Goal: Task Accomplishment & Management: Use online tool/utility

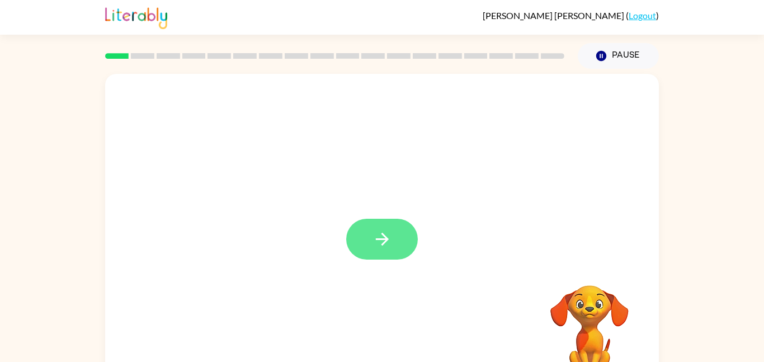
click at [390, 246] on icon "button" at bounding box center [382, 239] width 20 height 20
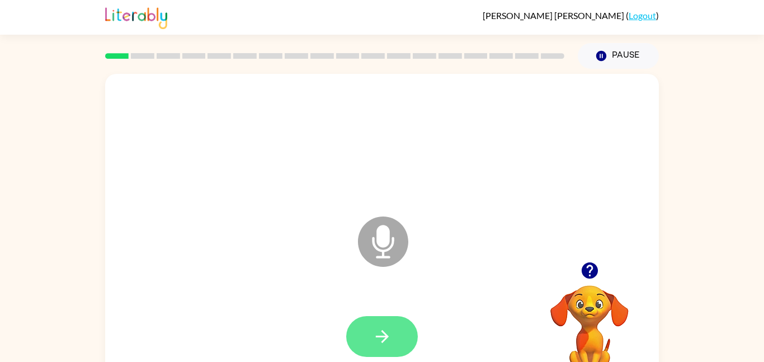
click at [415, 337] on button "button" at bounding box center [382, 336] width 72 height 41
click at [394, 322] on button "button" at bounding box center [382, 336] width 72 height 41
click at [397, 339] on button "button" at bounding box center [382, 336] width 72 height 41
click at [390, 343] on icon "button" at bounding box center [382, 337] width 20 height 20
click at [397, 333] on button "button" at bounding box center [382, 336] width 72 height 41
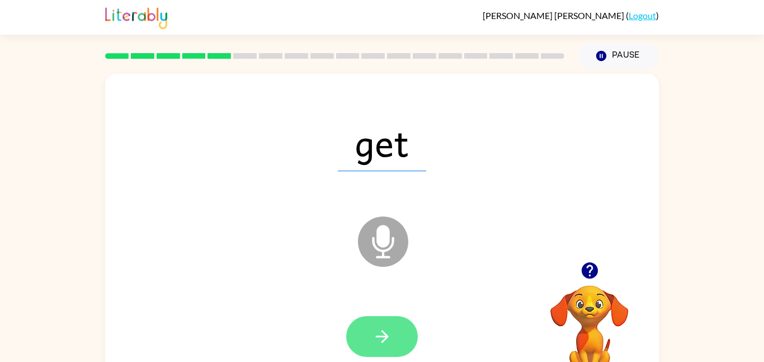
click at [402, 336] on button "button" at bounding box center [382, 336] width 72 height 41
click at [384, 337] on icon "button" at bounding box center [382, 337] width 20 height 20
click at [409, 338] on button "button" at bounding box center [382, 336] width 72 height 41
click at [386, 337] on icon "button" at bounding box center [381, 336] width 13 height 13
click at [379, 345] on icon "button" at bounding box center [382, 337] width 20 height 20
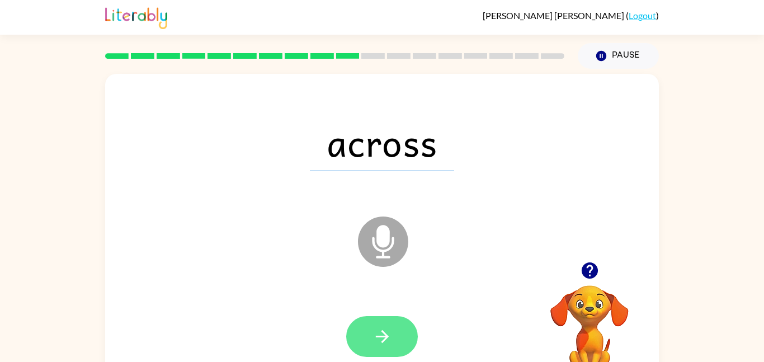
click at [384, 328] on icon "button" at bounding box center [382, 337] width 20 height 20
click at [407, 326] on button "button" at bounding box center [382, 336] width 72 height 41
click at [378, 347] on button "button" at bounding box center [382, 336] width 72 height 41
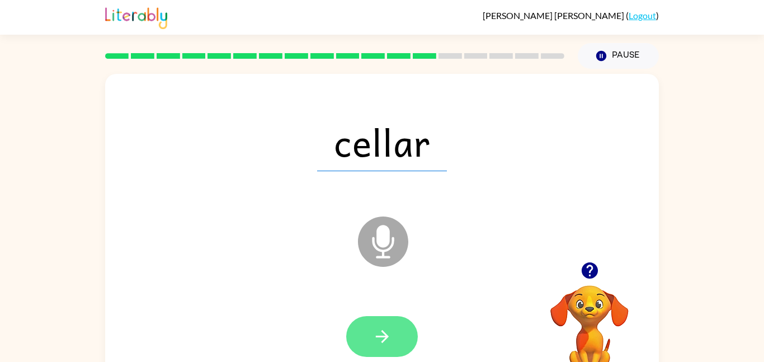
click at [386, 321] on button "button" at bounding box center [382, 336] width 72 height 41
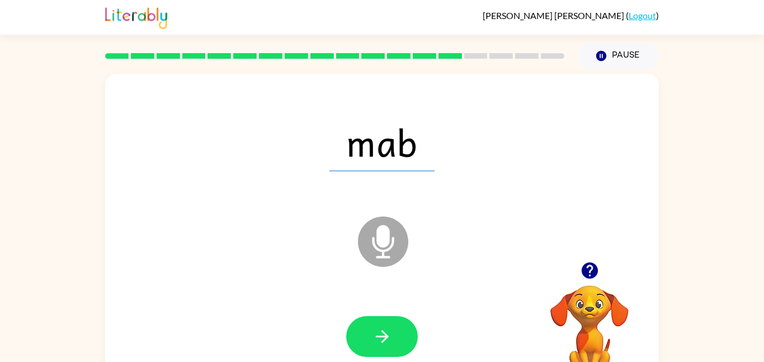
click at [406, 355] on div at bounding box center [382, 336] width 72 height 41
click at [381, 327] on icon "button" at bounding box center [382, 337] width 20 height 20
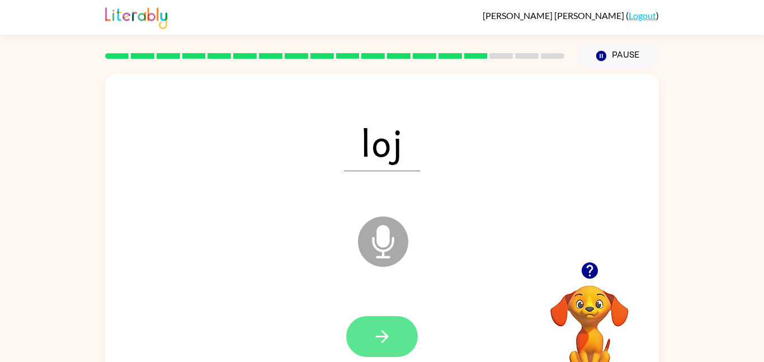
click at [399, 323] on button "button" at bounding box center [382, 336] width 72 height 41
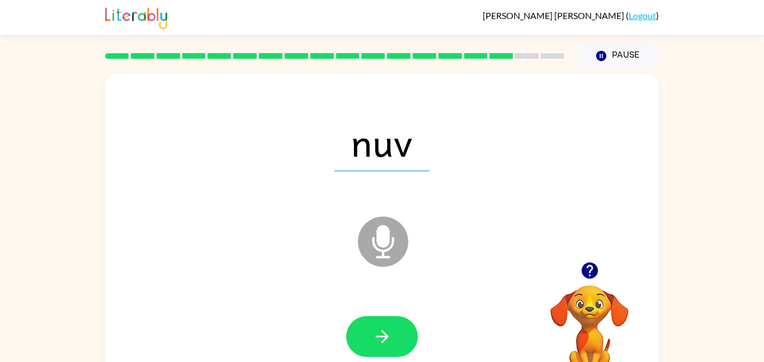
click at [392, 300] on div at bounding box center [381, 337] width 531 height 92
click at [409, 350] on button "button" at bounding box center [382, 336] width 72 height 41
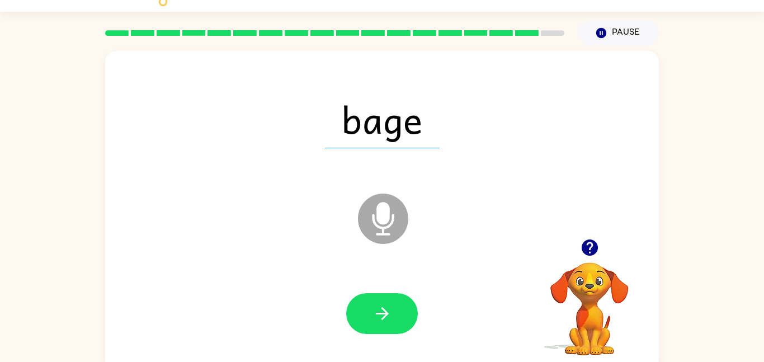
scroll to position [31, 0]
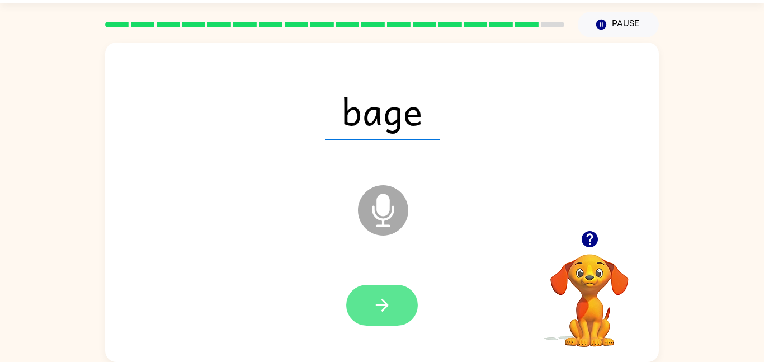
click at [397, 309] on button "button" at bounding box center [382, 305] width 72 height 41
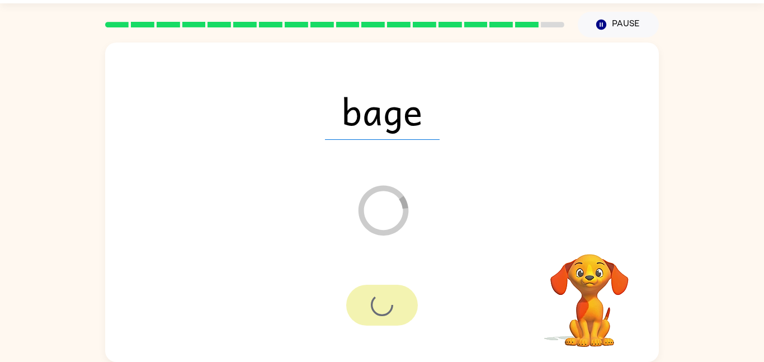
scroll to position [11, 0]
